Goal: Task Accomplishment & Management: Manage account settings

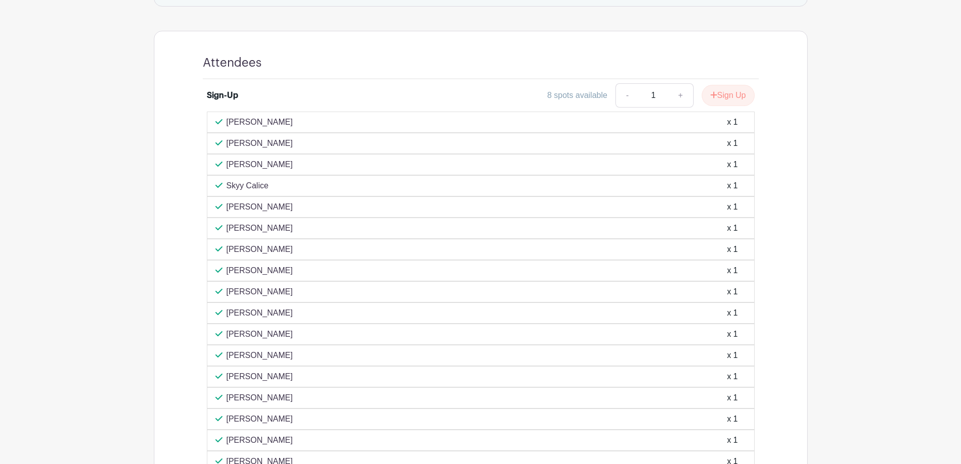
scroll to position [605, 0]
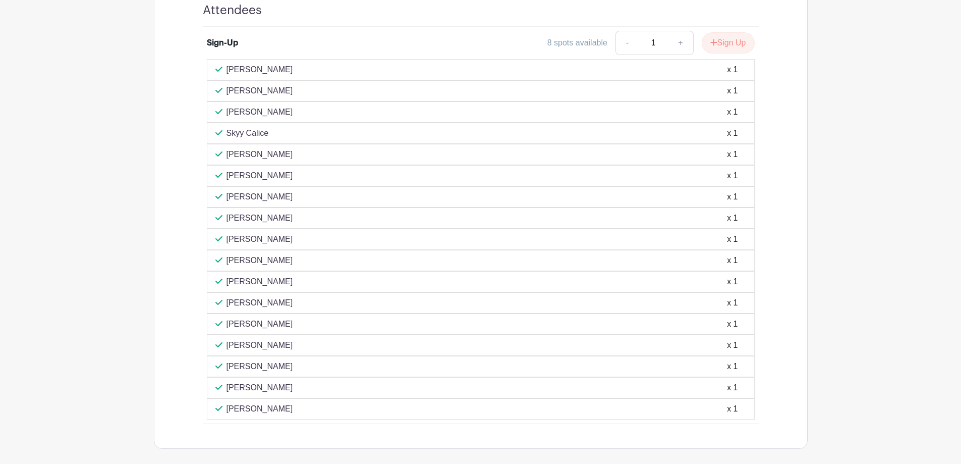
click at [291, 233] on p "[PERSON_NAME]" at bounding box center [260, 239] width 67 height 12
click at [245, 216] on p "[PERSON_NAME]" at bounding box center [260, 218] width 67 height 12
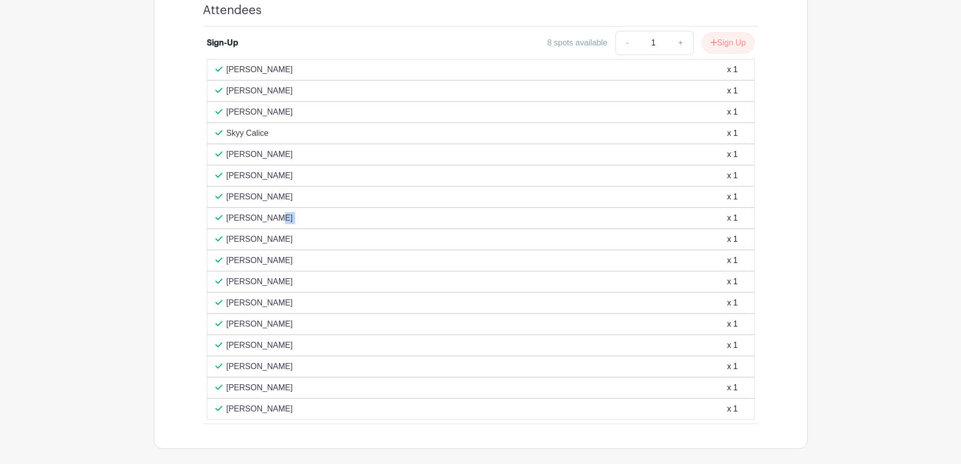
click at [245, 216] on p "[PERSON_NAME]" at bounding box center [260, 218] width 67 height 12
click at [288, 188] on div "[PERSON_NAME] x 1" at bounding box center [481, 196] width 548 height 21
click at [292, 241] on p "[PERSON_NAME]" at bounding box center [260, 239] width 67 height 12
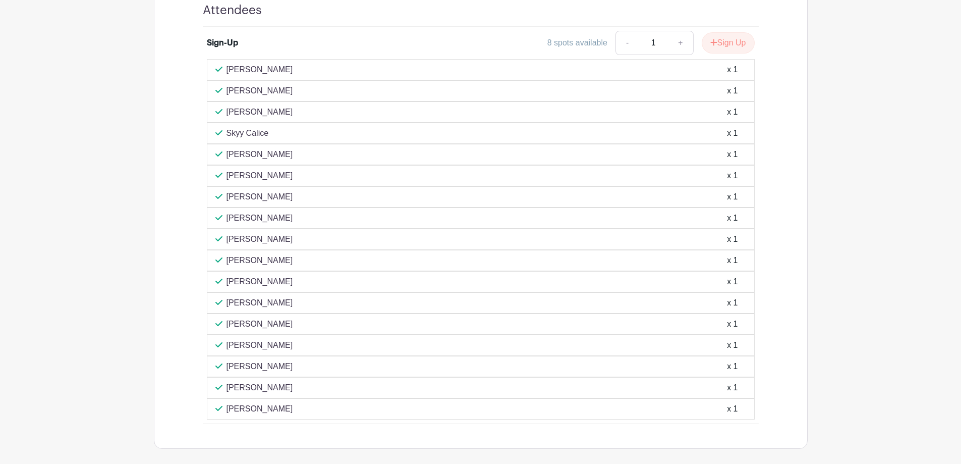
click at [292, 241] on p "[PERSON_NAME]" at bounding box center [260, 239] width 67 height 12
click at [314, 240] on div "[PERSON_NAME] x 1" at bounding box center [480, 239] width 531 height 12
drag, startPoint x: 259, startPoint y: 242, endPoint x: 227, endPoint y: 246, distance: 33.0
click at [227, 246] on div "[PERSON_NAME] x 1" at bounding box center [481, 239] width 548 height 21
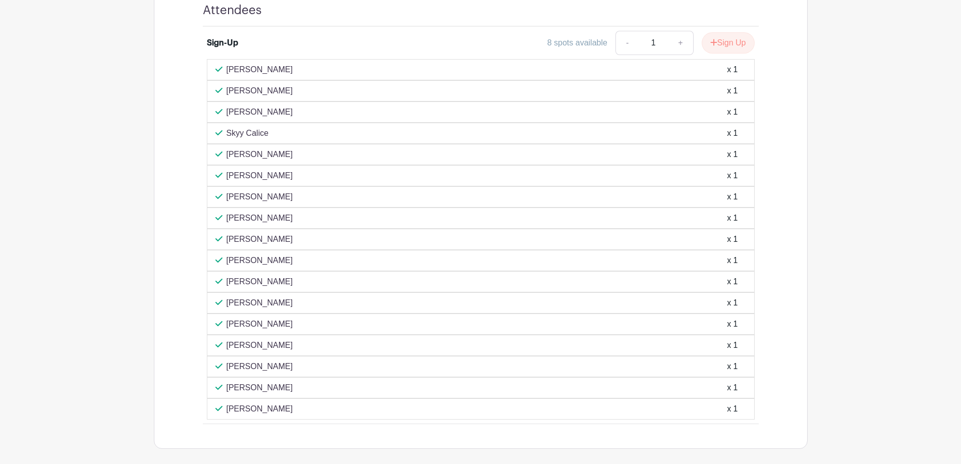
click at [247, 242] on p "[PERSON_NAME]" at bounding box center [260, 239] width 67 height 12
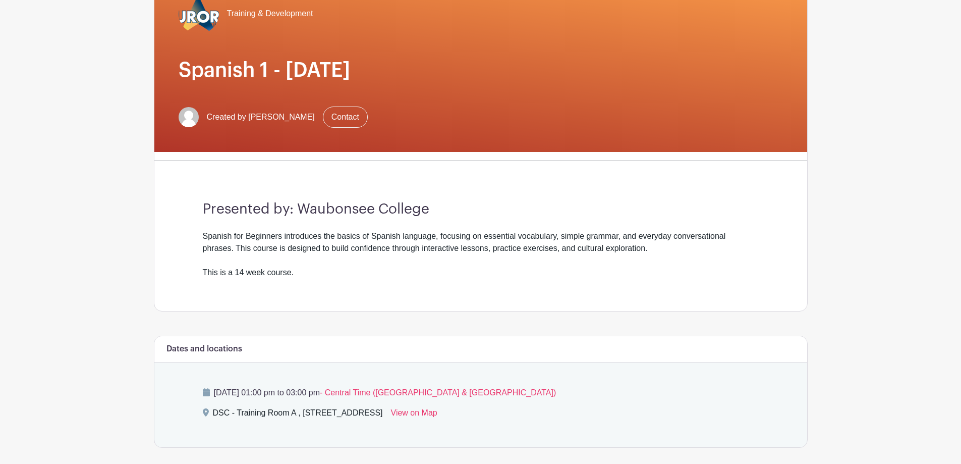
scroll to position [0, 0]
